Goal: Task Accomplishment & Management: Manage account settings

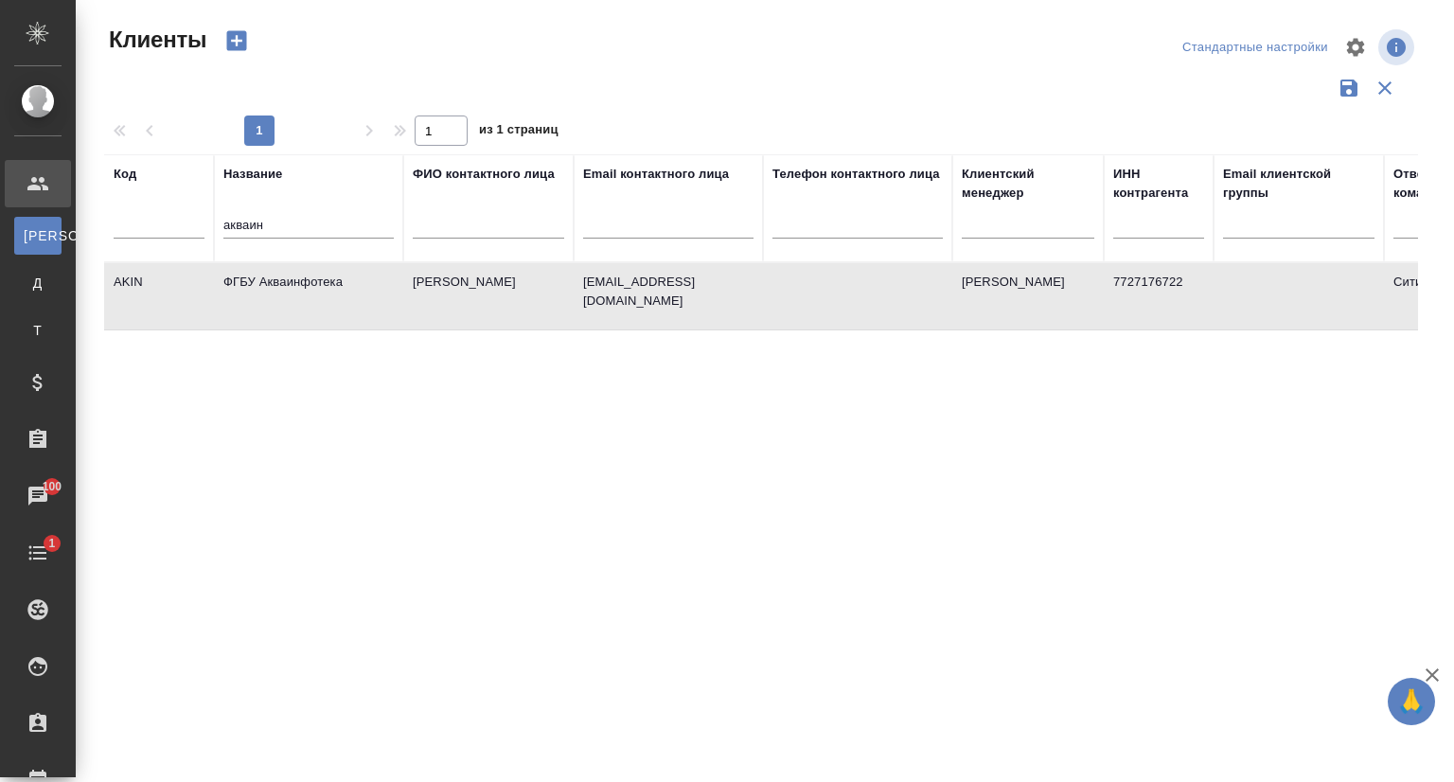
select select "RU"
drag, startPoint x: 0, startPoint y: 0, endPoint x: 55, endPoint y: 229, distance: 235.5
click at [55, 229] on div ".cls-1 fill:#fff; AWATERA Сеитов Павел p.seitov Клиенты К Клиенты Д Договоры Т …" at bounding box center [727, 391] width 1454 height 782
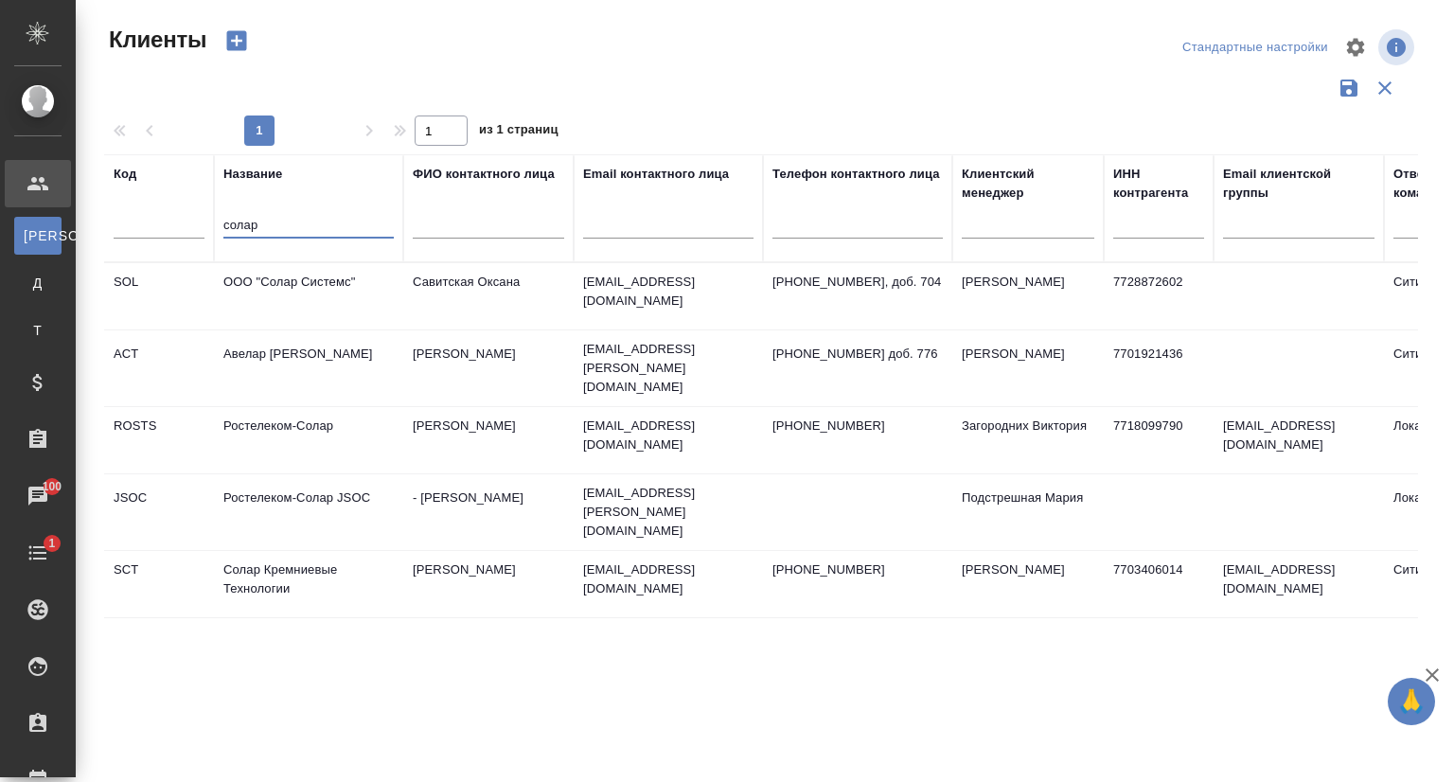
type input "солар"
click at [267, 566] on td "Солар Кремниевые Технологии" at bounding box center [308, 584] width 189 height 66
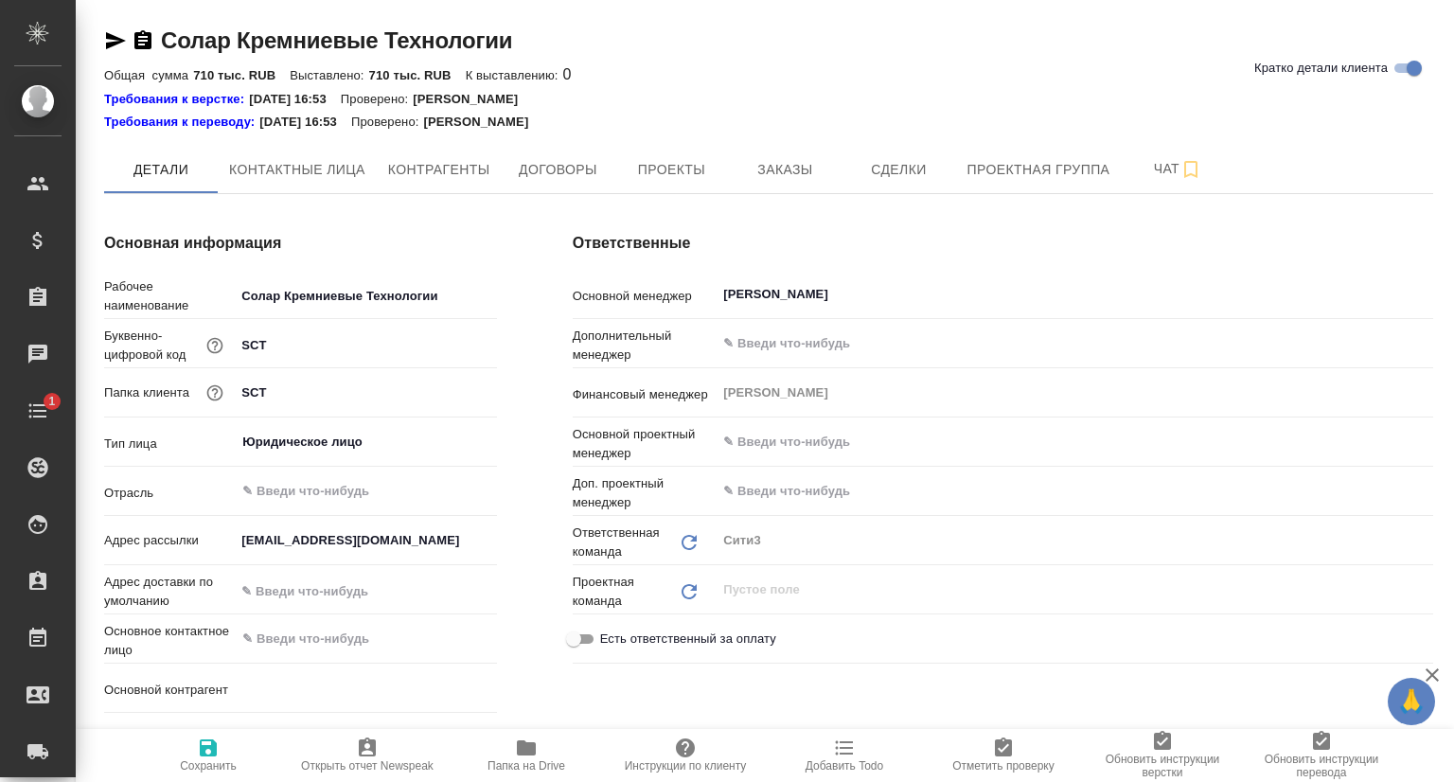
type input "(TUP) Общество с ограниченной ответственностью «Технологии управления переводом»"
type textarea "x"
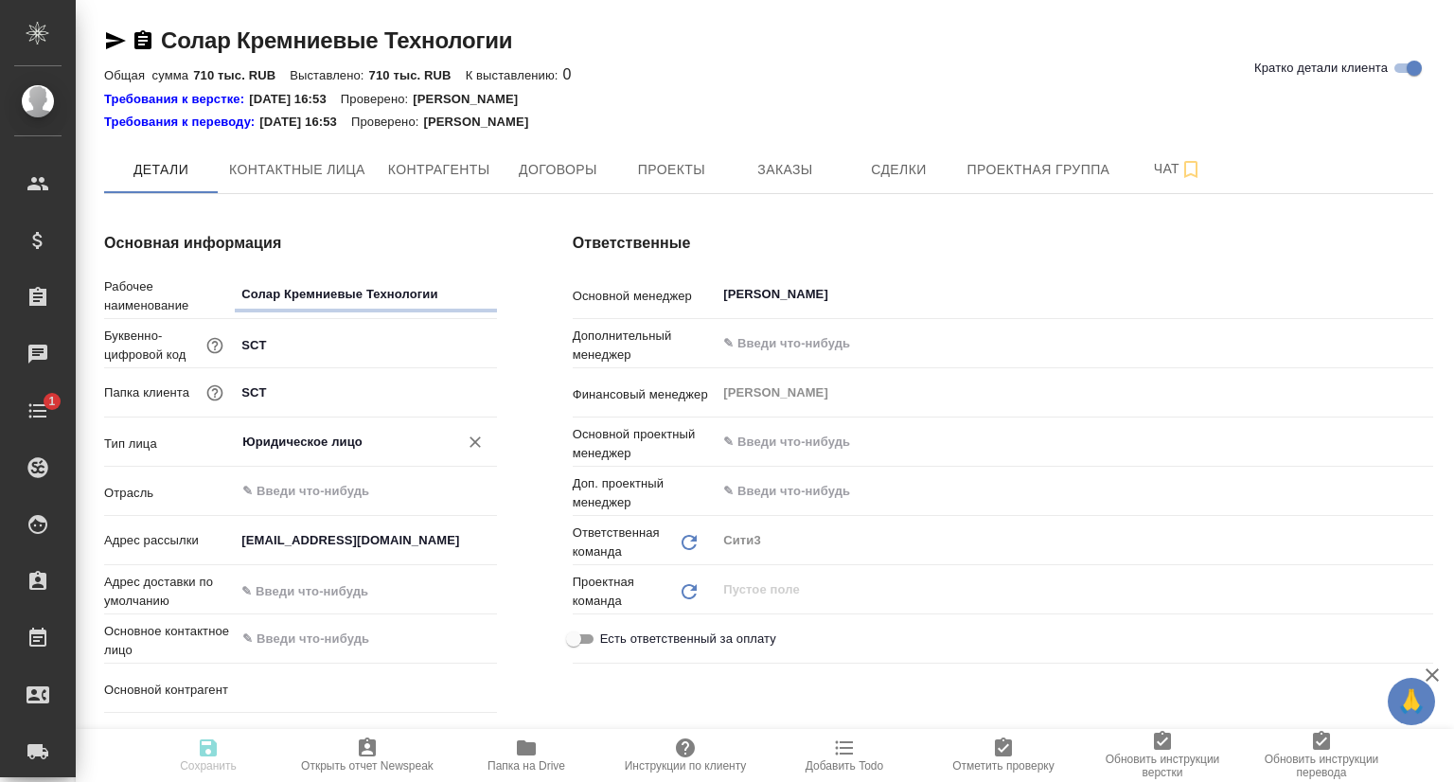
type textarea "x"
click at [326, 176] on span "Контактные лица" at bounding box center [297, 170] width 136 height 24
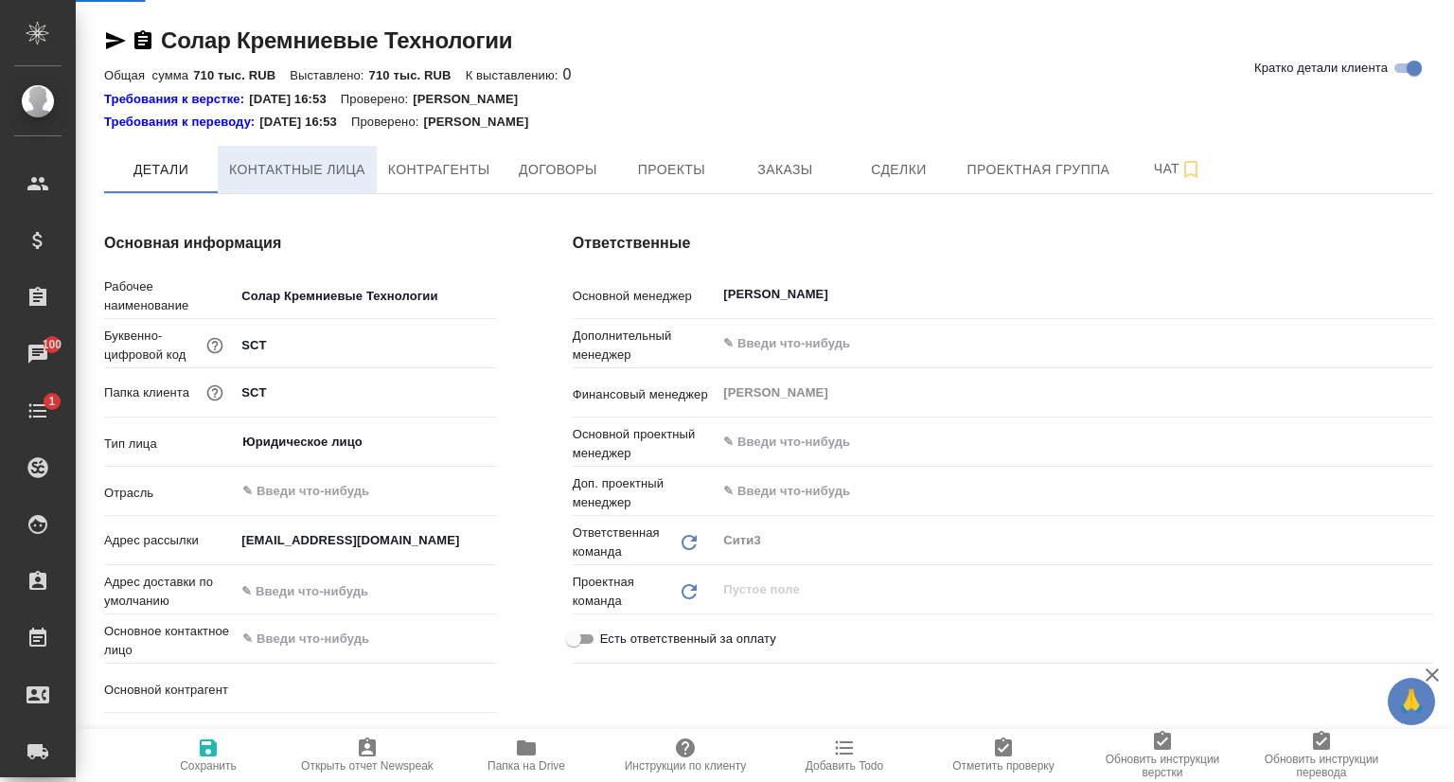
select select "RU"
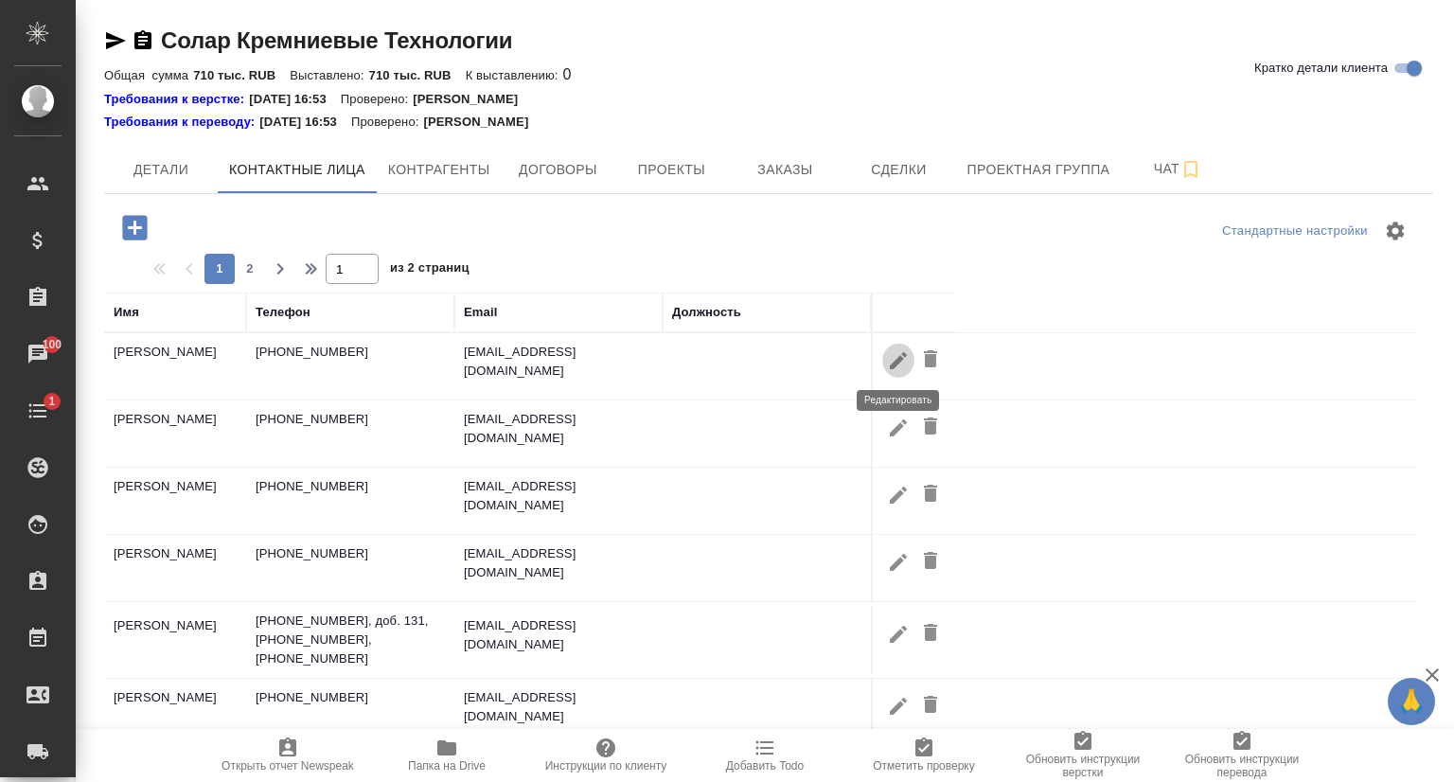
click at [906, 357] on icon "button" at bounding box center [898, 360] width 23 height 23
type input "[PERSON_NAME]"
type input "Пользователь"
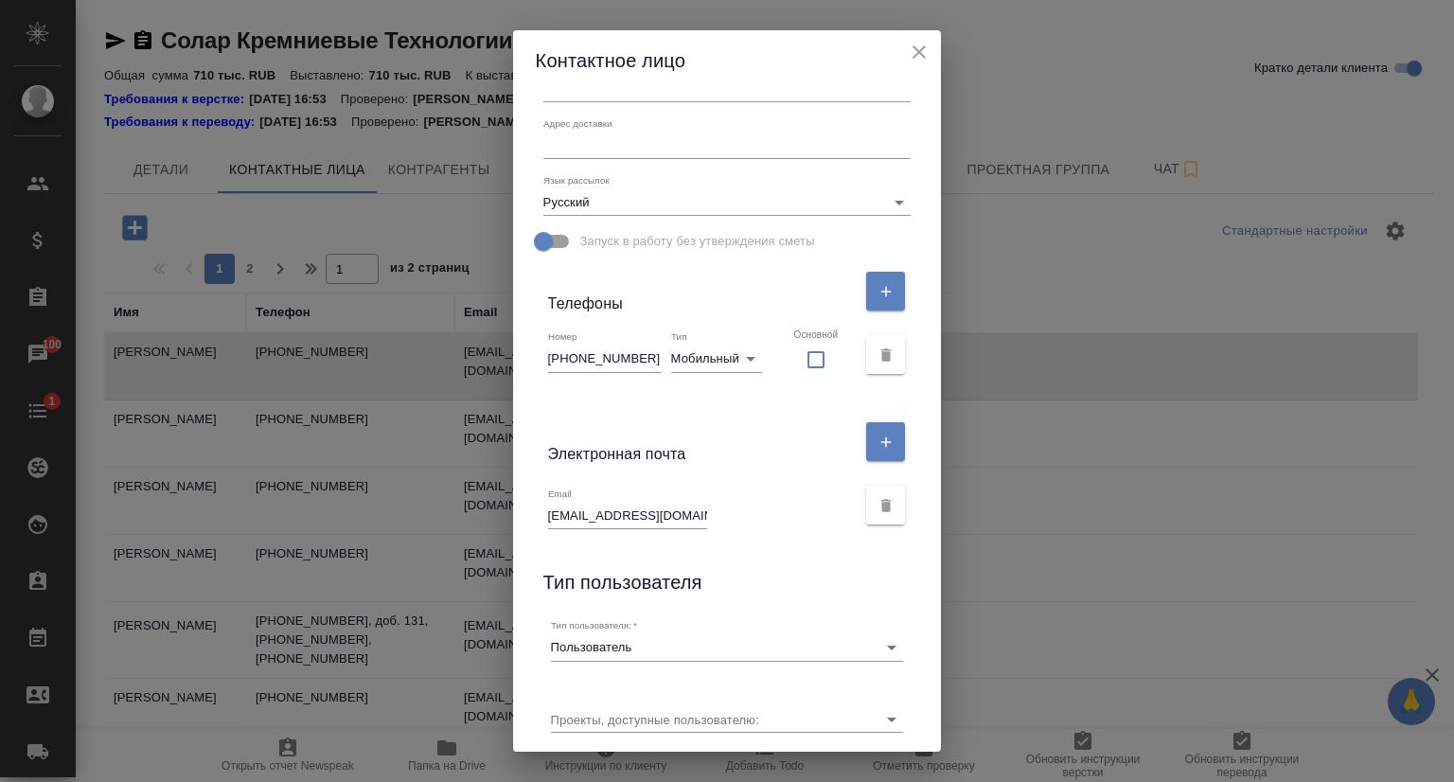
scroll to position [284, 0]
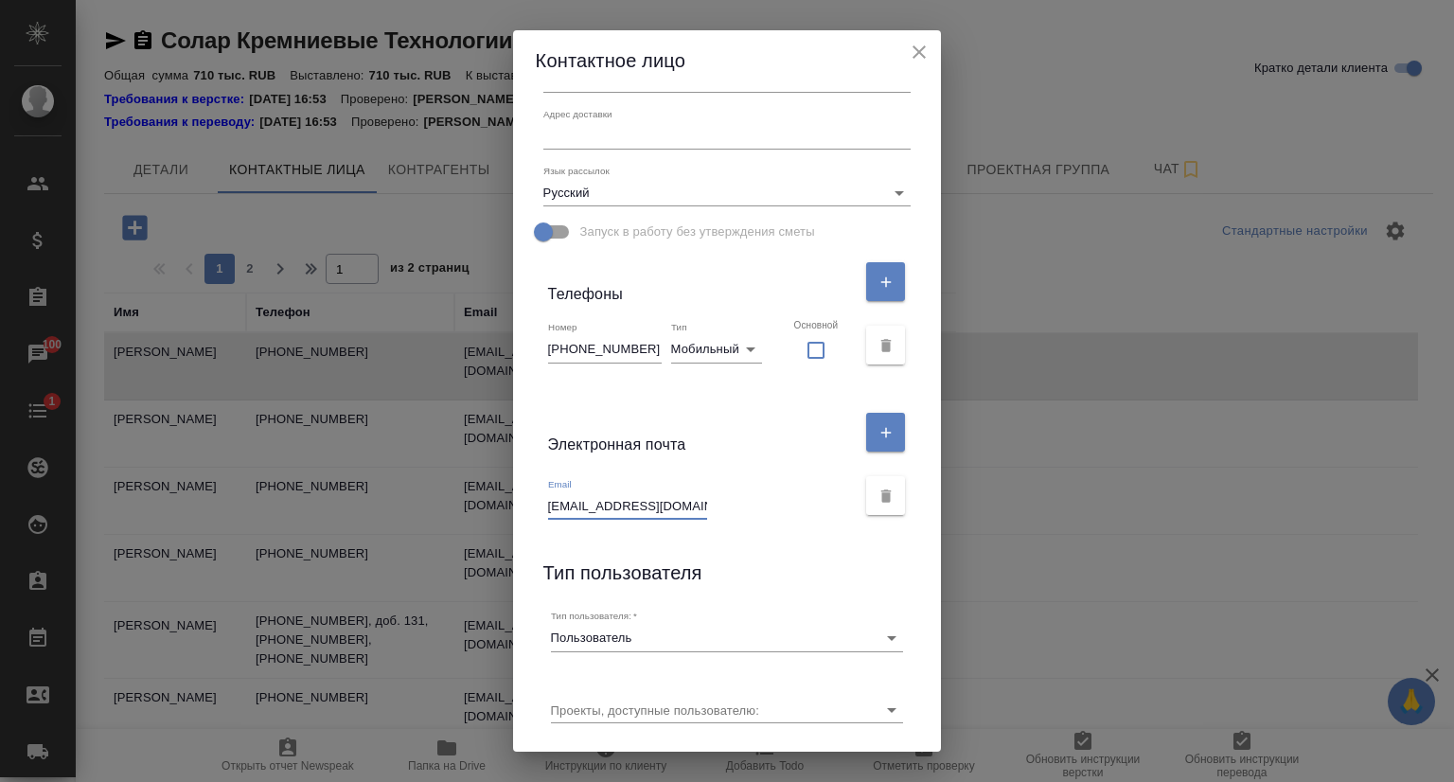
drag, startPoint x: 658, startPoint y: 501, endPoint x: 543, endPoint y: 508, distance: 114.8
click at [548, 508] on input "[EMAIL_ADDRESS][DOMAIN_NAME]" at bounding box center [627, 506] width 159 height 27
